Goal: Task Accomplishment & Management: Manage account settings

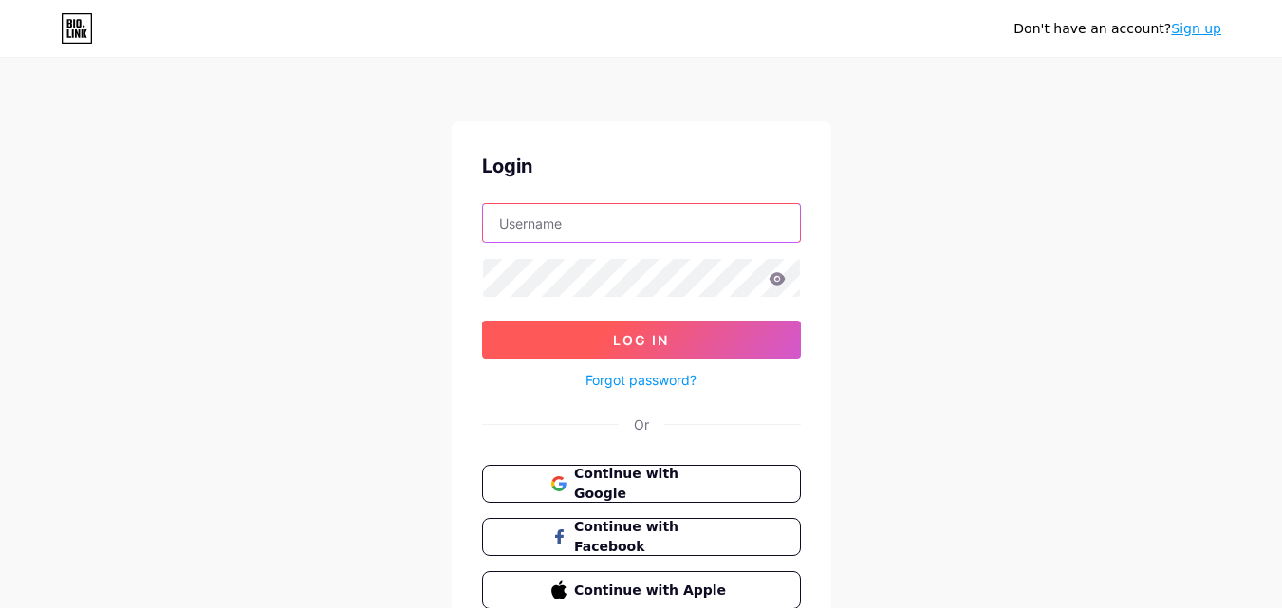
type input "[PERSON_NAME][EMAIL_ADDRESS][DOMAIN_NAME]"
click at [680, 334] on button "Log In" at bounding box center [641, 340] width 319 height 38
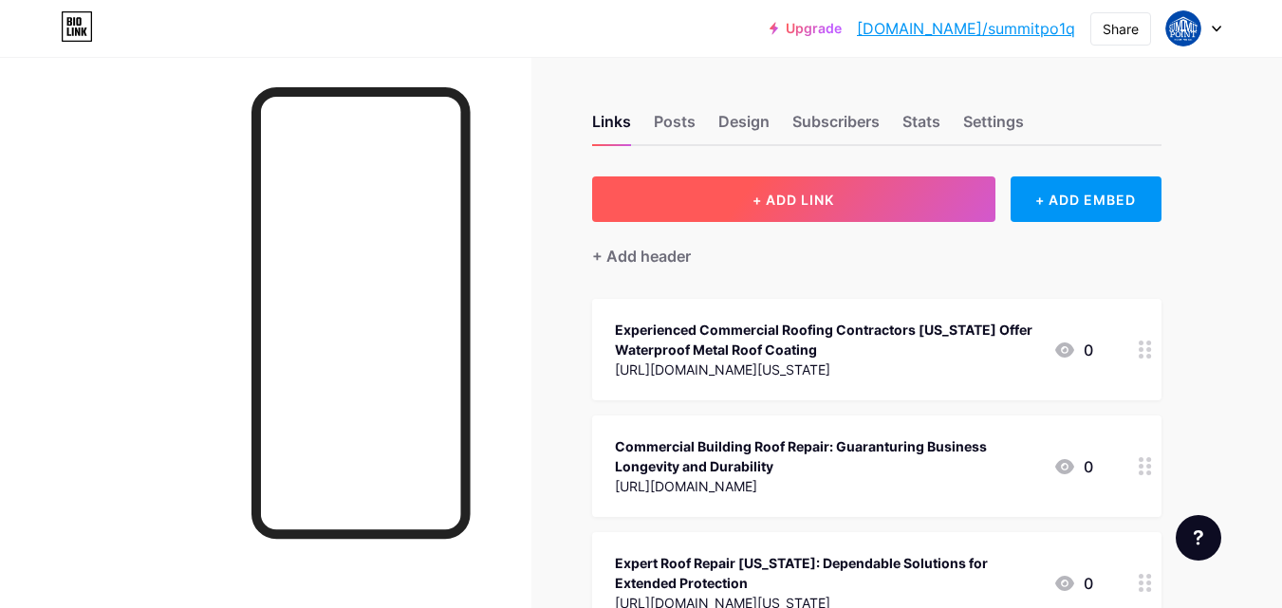
click at [829, 192] on span "+ ADD LINK" at bounding box center [793, 200] width 82 height 16
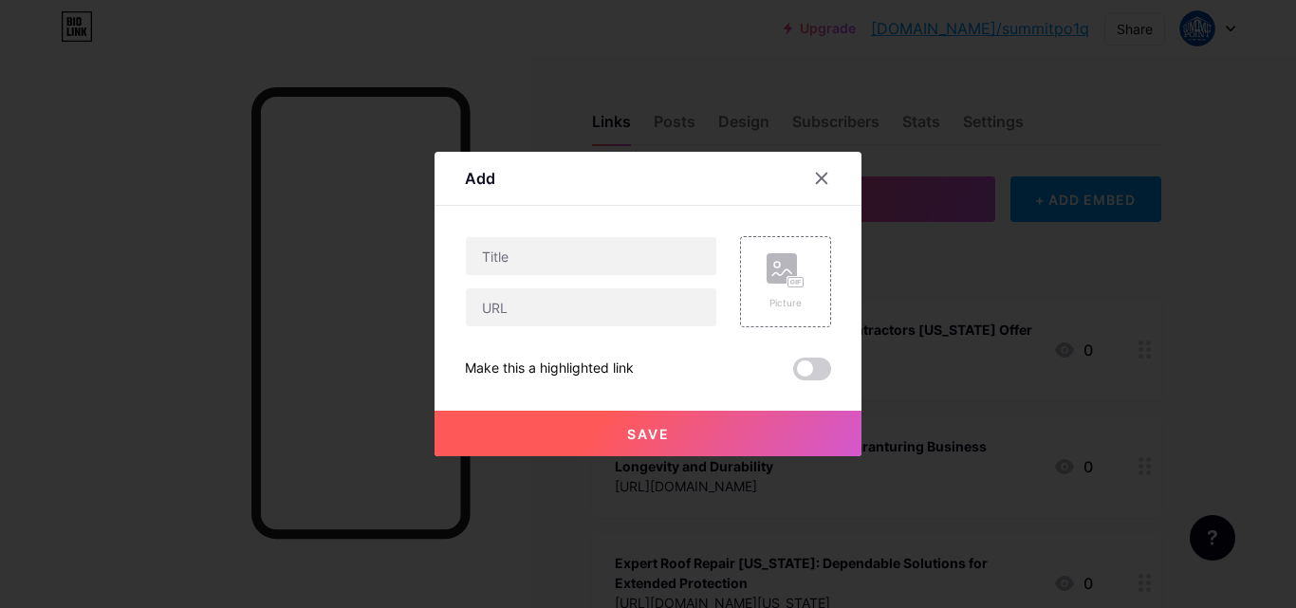
click at [576, 277] on div at bounding box center [591, 281] width 252 height 91
click at [592, 250] on input "text" at bounding box center [591, 256] width 250 height 38
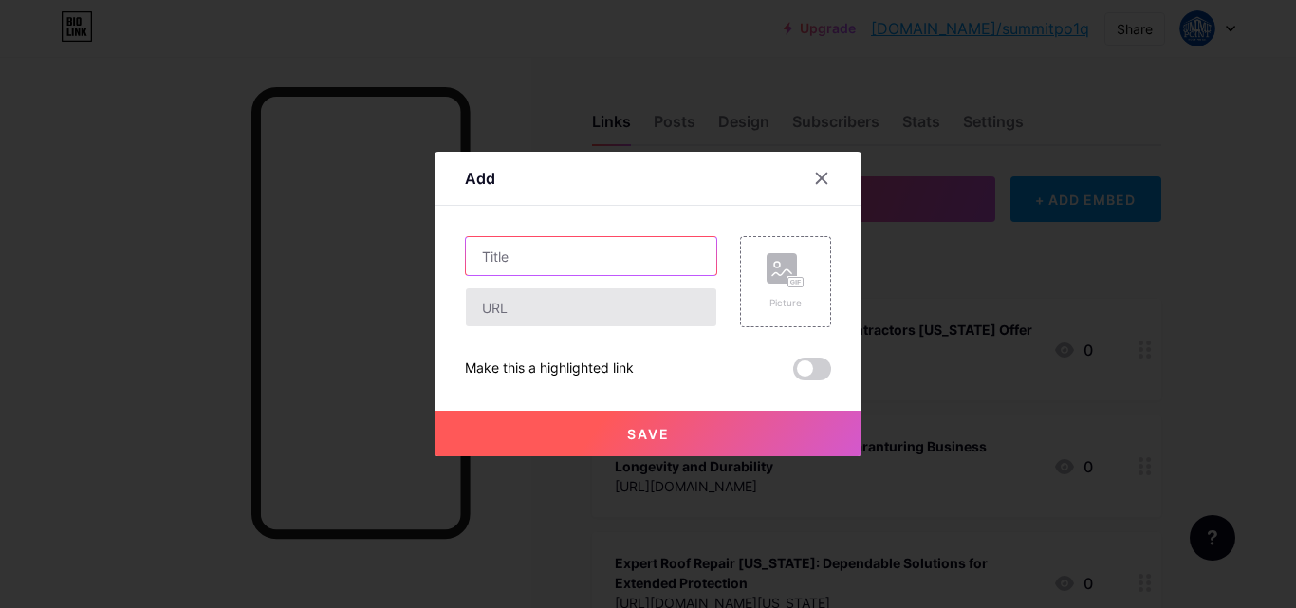
paste input "Understanding Roof Warranties: What Homeowners Need to Know"
type input "Understanding Roof Warranties: What Homeowners Need to Know"
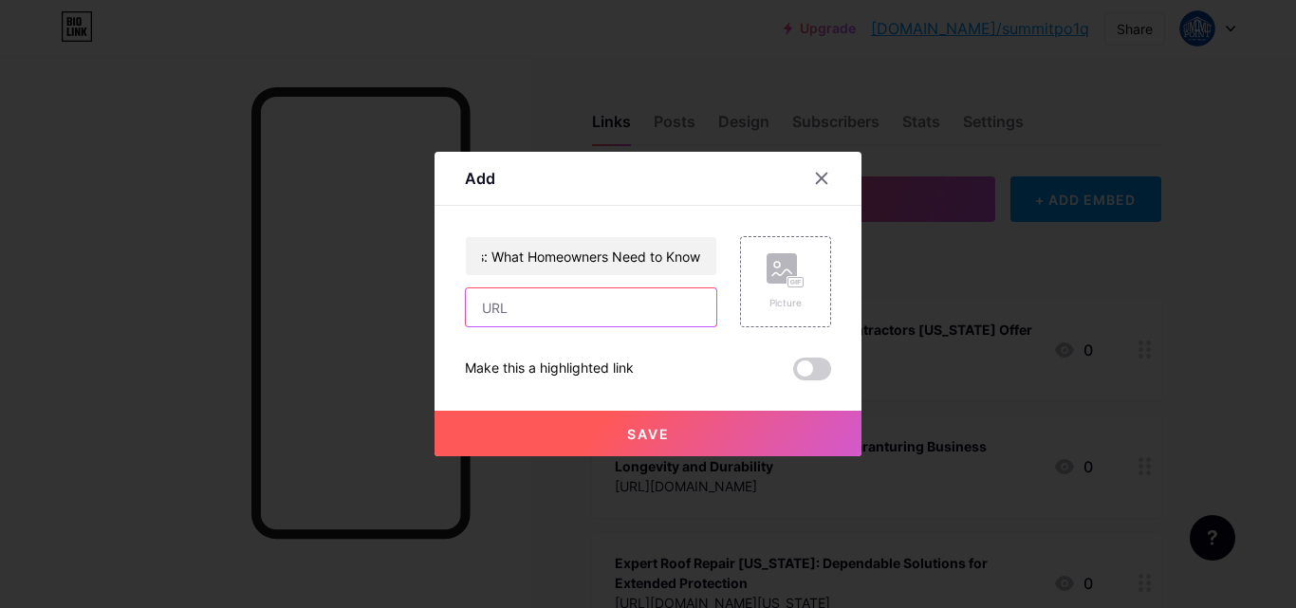
scroll to position [0, 0]
click at [613, 315] on input "text" at bounding box center [591, 307] width 250 height 38
paste input "[URL][DOMAIN_NAME]"
type input "[URL][DOMAIN_NAME]"
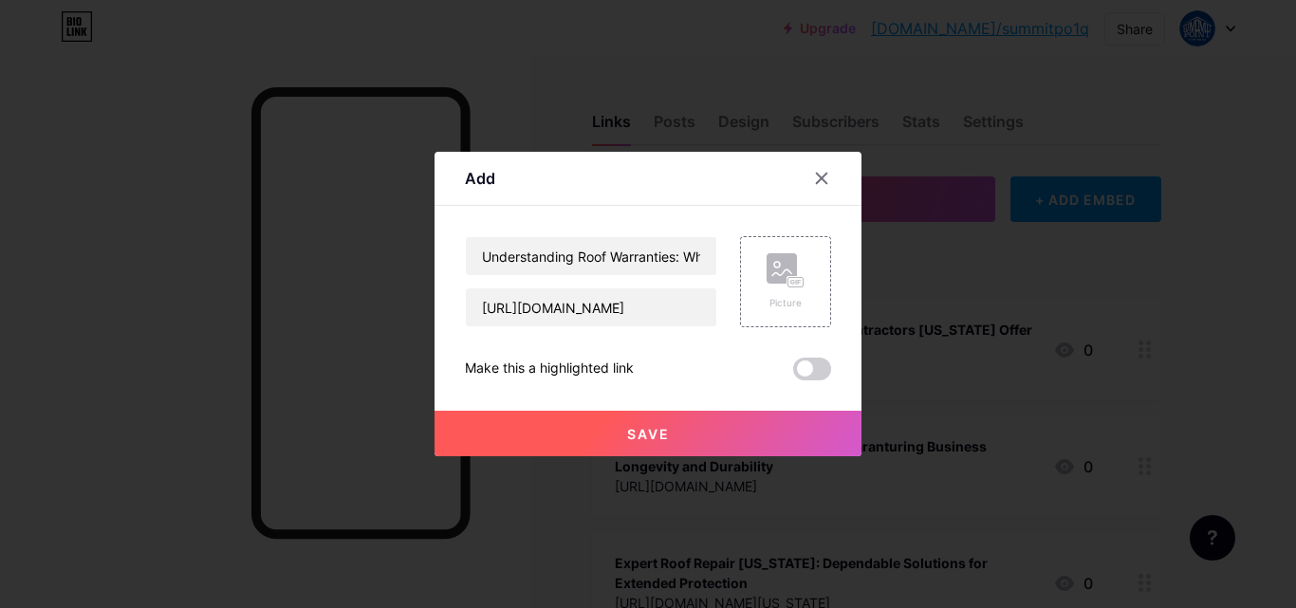
click at [822, 362] on span at bounding box center [812, 369] width 38 height 23
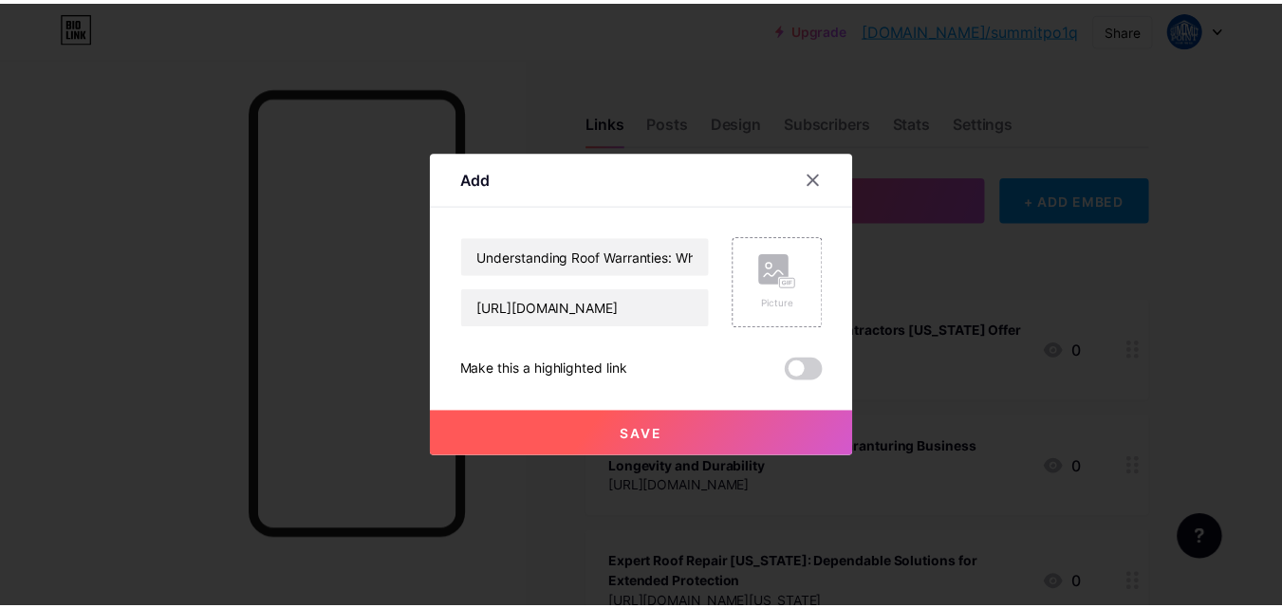
scroll to position [0, 0]
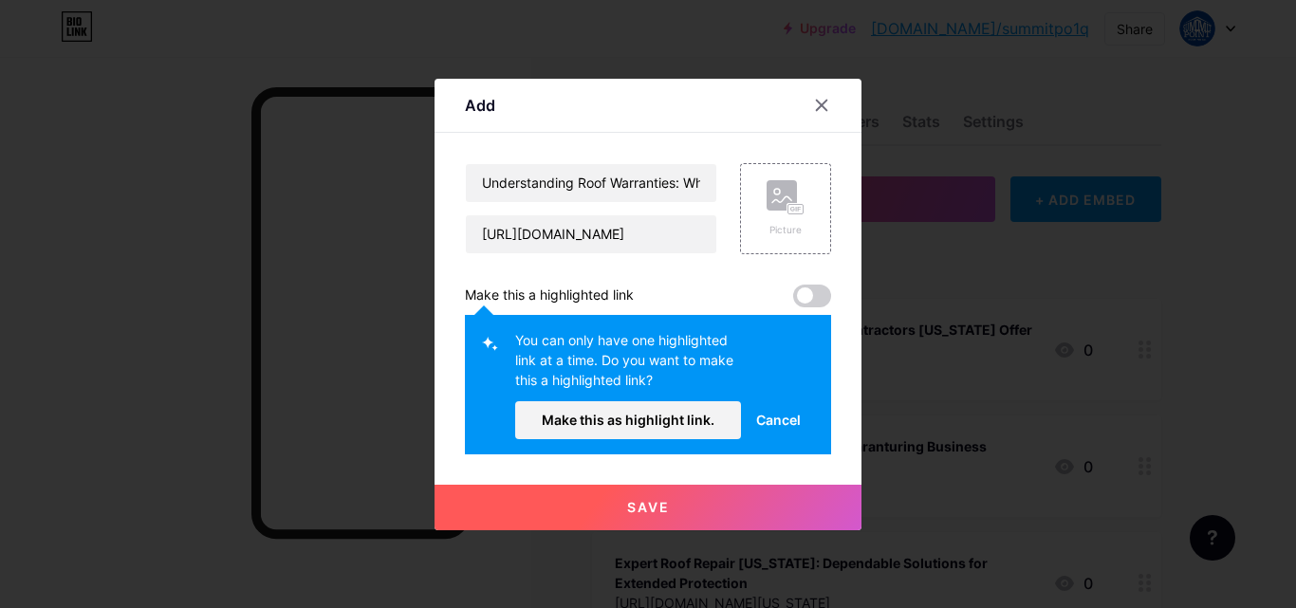
click at [638, 410] on button "Make this as highlight link." at bounding box center [628, 420] width 226 height 38
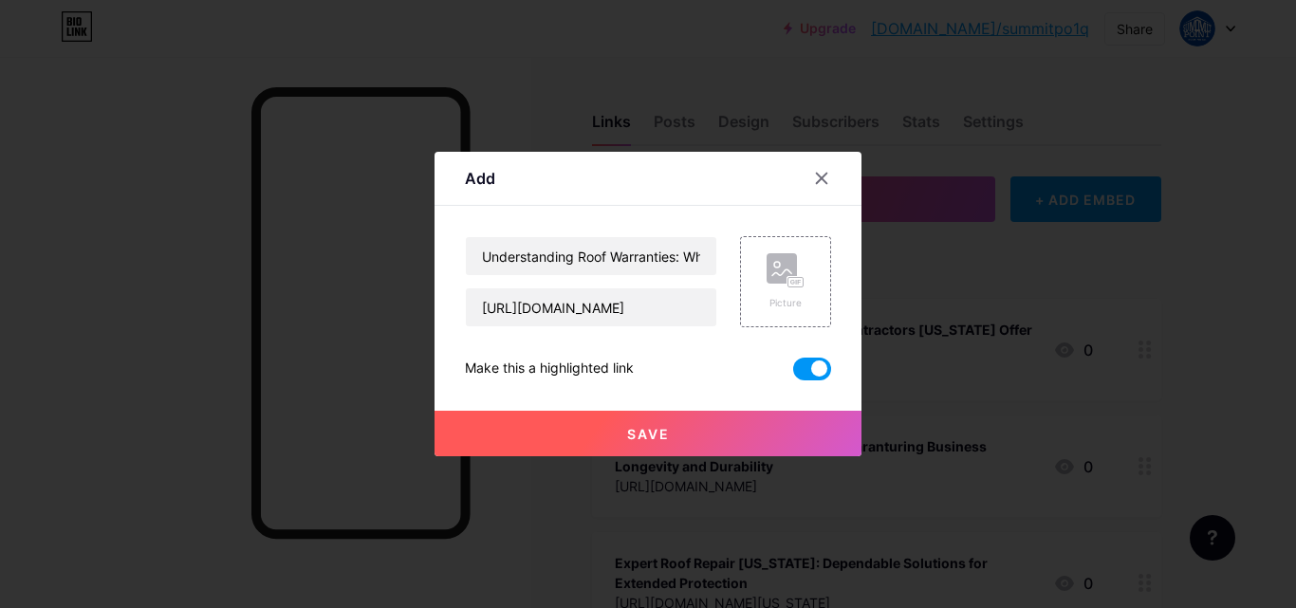
click at [651, 432] on span "Save" at bounding box center [648, 434] width 43 height 16
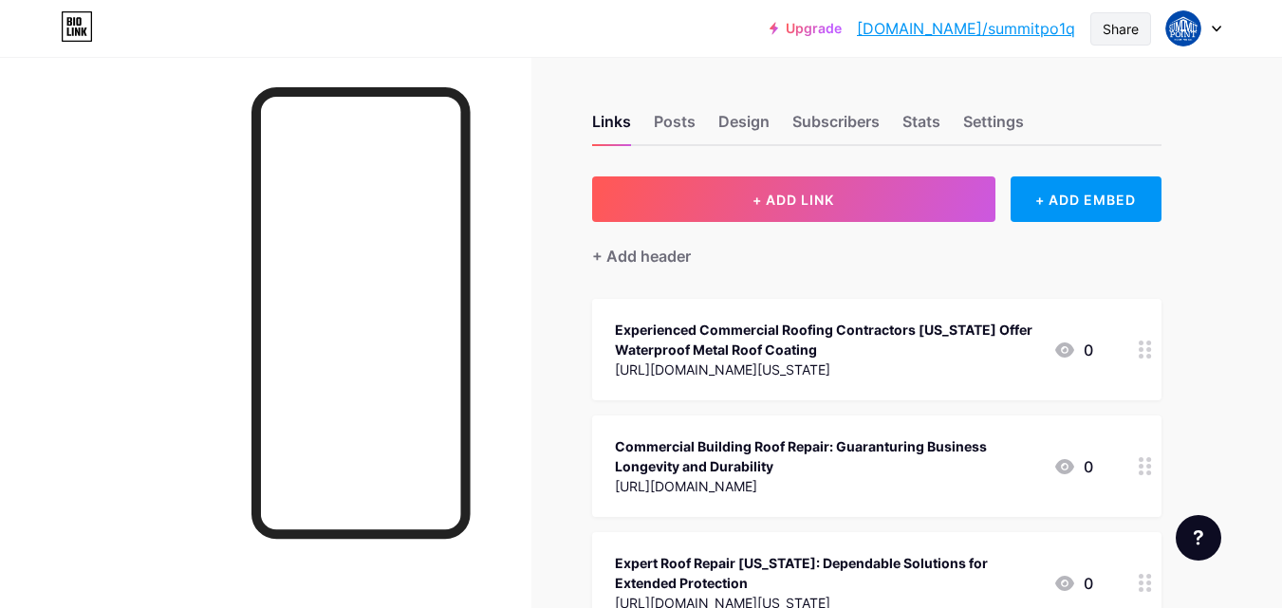
click at [1115, 27] on div "Share" at bounding box center [1120, 29] width 36 height 20
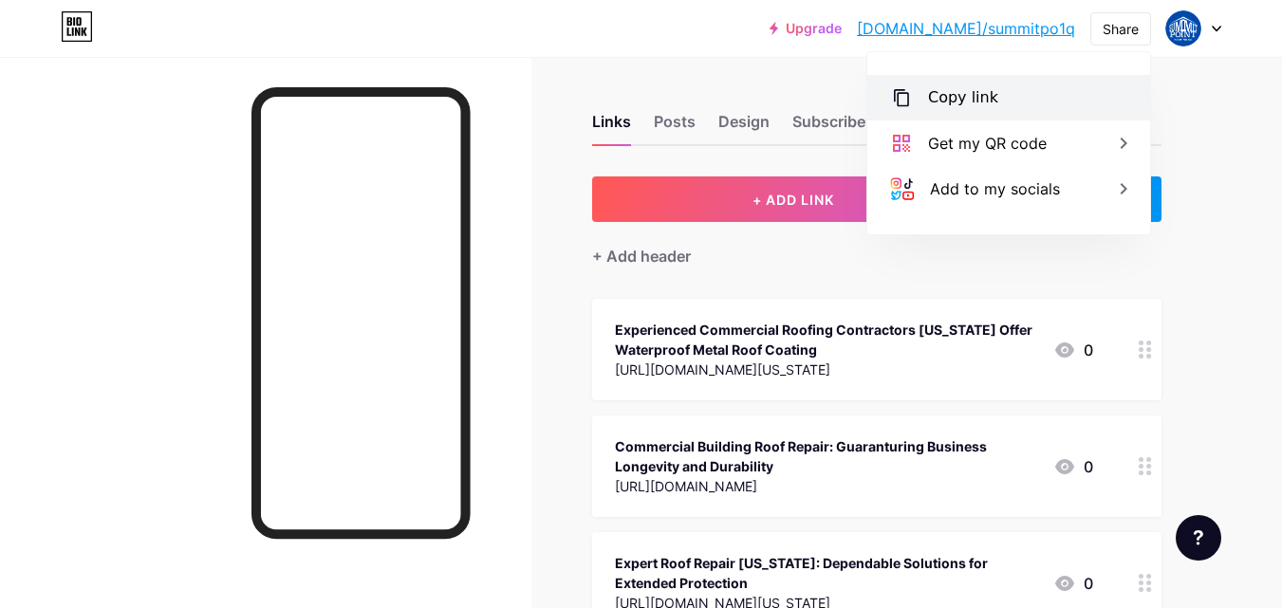
click at [940, 94] on div "Copy link" at bounding box center [963, 97] width 70 height 23
